Goal: Task Accomplishment & Management: Manage account settings

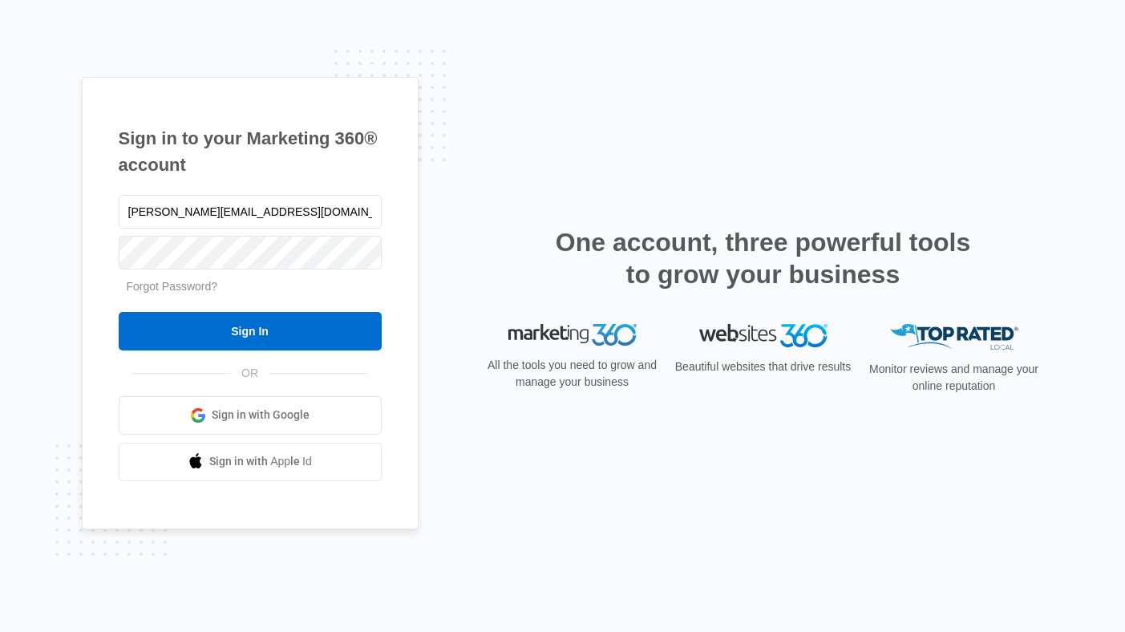
type input "[PERSON_NAME][EMAIL_ADDRESS][DOMAIN_NAME]"
click at [119, 312] on input "Sign In" at bounding box center [250, 331] width 263 height 38
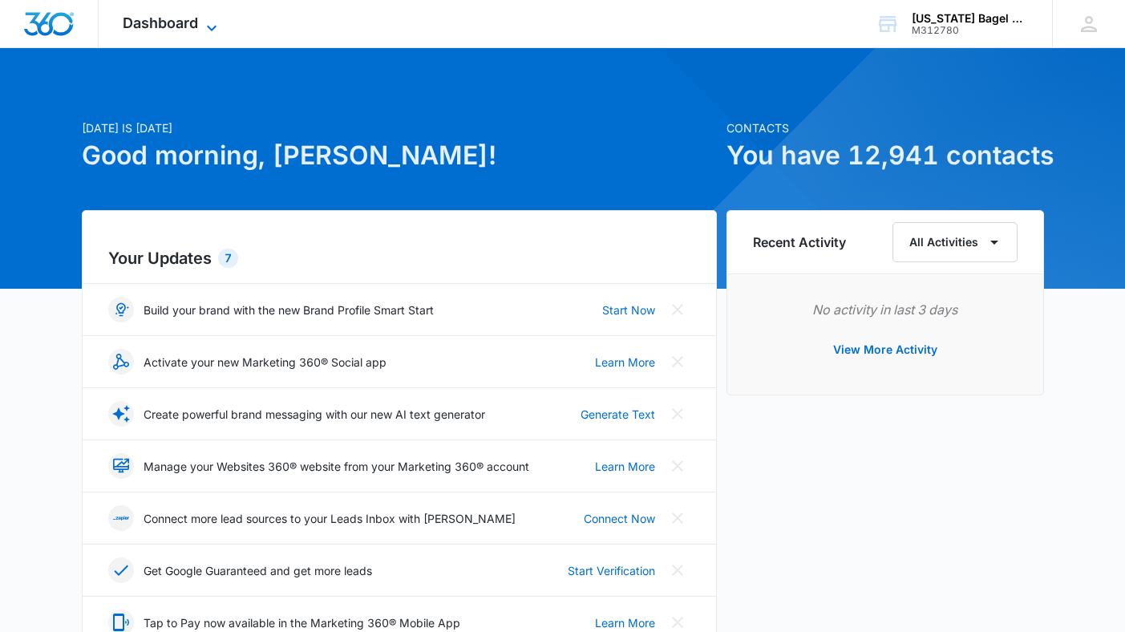
click at [180, 26] on span "Dashboard" at bounding box center [160, 22] width 75 height 17
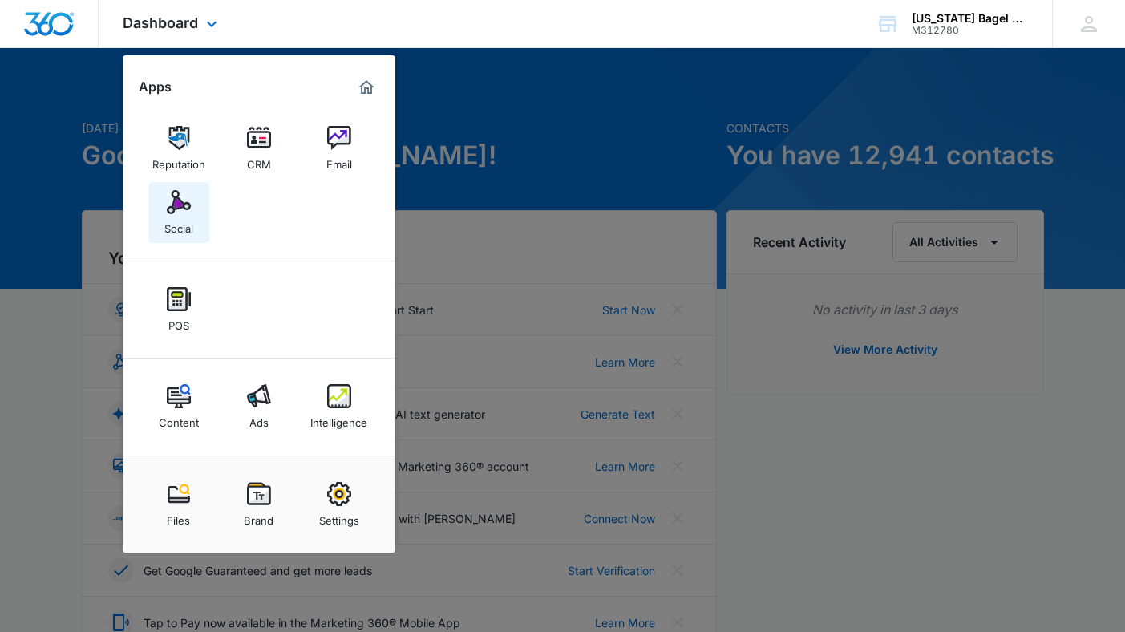
click at [179, 209] on img at bounding box center [179, 202] width 24 height 24
